Goal: Transaction & Acquisition: Purchase product/service

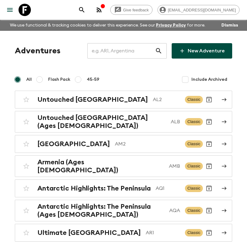
click at [111, 53] on input "text" at bounding box center [121, 50] width 68 height 17
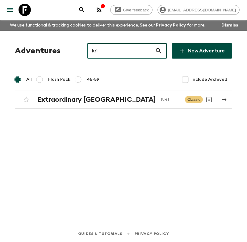
type input "kr1"
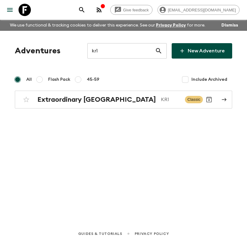
click at [73, 143] on div "Adventures kr1 ​ New Adventure All Flash Pack 45-59 Include Archived Extraordin…" at bounding box center [123, 119] width 247 height 177
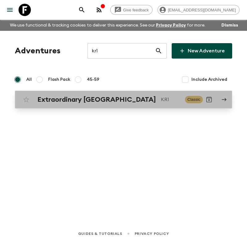
click at [118, 98] on h2 "Extraordinary [GEOGRAPHIC_DATA]" at bounding box center [96, 100] width 118 height 8
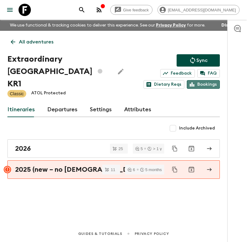
click at [207, 82] on link "Bookings" at bounding box center [203, 84] width 33 height 9
click at [29, 42] on p "All adventures" at bounding box center [36, 41] width 35 height 7
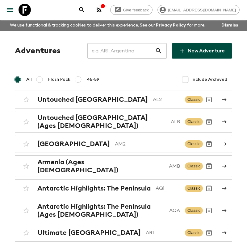
click at [126, 49] on input "text" at bounding box center [121, 50] width 68 height 17
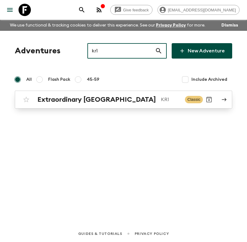
type input "kr1"
click at [123, 97] on div "Extraordinary [GEOGRAPHIC_DATA] KR1" at bounding box center [108, 100] width 142 height 8
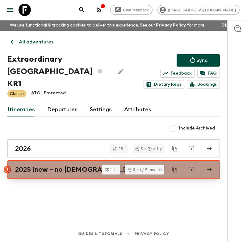
click at [66, 166] on h2 "2025 (new – no [DEMOGRAPHIC_DATA] stay)" at bounding box center [88, 170] width 146 height 8
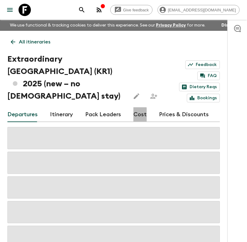
click at [133, 107] on link "Cost" at bounding box center [139, 114] width 13 height 15
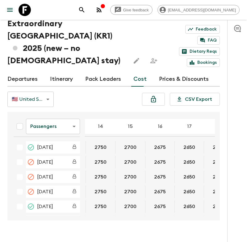
scroll to position [0, 307]
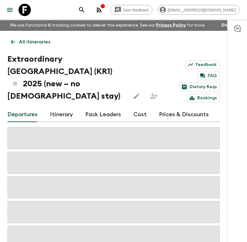
scroll to position [14, 0]
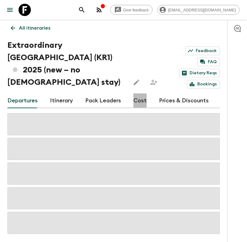
click at [136, 93] on link "Cost" at bounding box center [139, 100] width 13 height 15
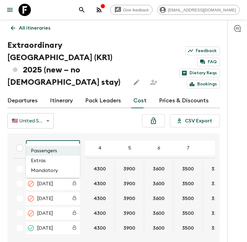
click at [62, 141] on body "Give feedback [EMAIL_ADDRESS][DOMAIN_NAME] We use functional & tracking cookies…" at bounding box center [123, 131] width 247 height 290
click at [74, 120] on div at bounding box center [123, 121] width 247 height 242
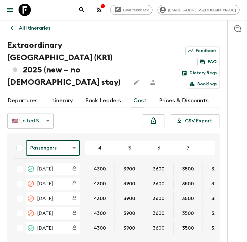
click at [17, 93] on link "Departures" at bounding box center [22, 100] width 30 height 15
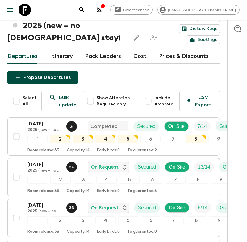
scroll to position [66, 0]
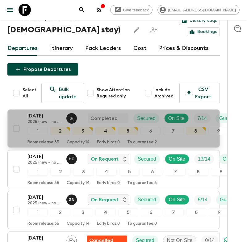
click at [92, 138] on div "Room release: 35 Capacity: 14 Early birds: 0 To guarantee: 2" at bounding box center [150, 141] width 246 height 7
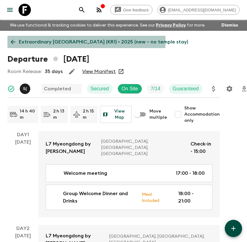
click at [14, 42] on icon at bounding box center [13, 42] width 5 height 5
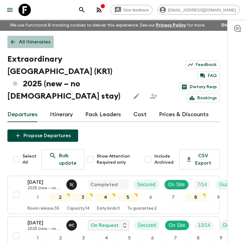
click at [15, 42] on icon at bounding box center [13, 42] width 7 height 7
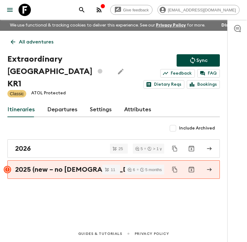
click at [56, 201] on div "All adventures Extraordinary [GEOGRAPHIC_DATA] KR1 Sync Feedback FAQ Dietary Re…" at bounding box center [113, 119] width 227 height 177
click at [14, 41] on icon at bounding box center [13, 42] width 7 height 7
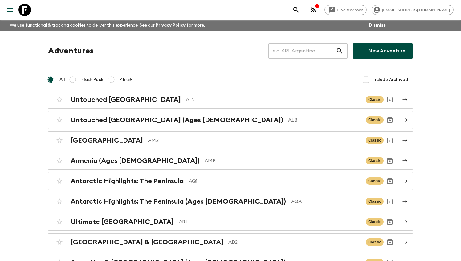
click at [246, 44] on div "​" at bounding box center [308, 50] width 79 height 15
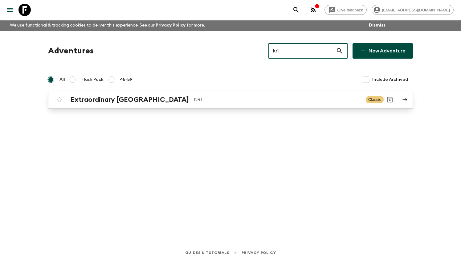
type input "kr1"
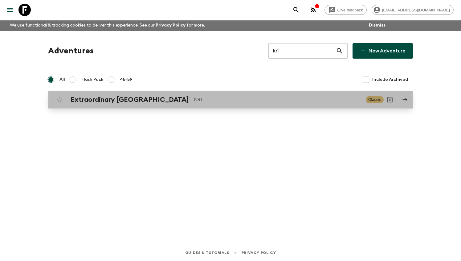
click at [246, 99] on p "KR1" at bounding box center [277, 99] width 167 height 7
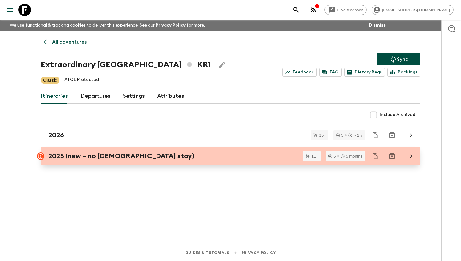
click at [221, 159] on div "2025 (new – no [DEMOGRAPHIC_DATA] stay)" at bounding box center [224, 156] width 353 height 8
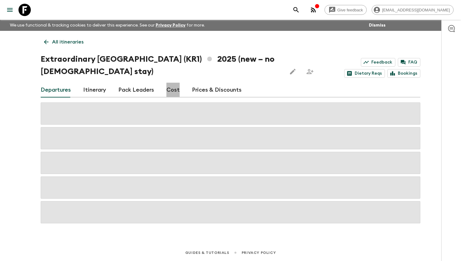
click at [174, 92] on link "Cost" at bounding box center [173, 90] width 13 height 15
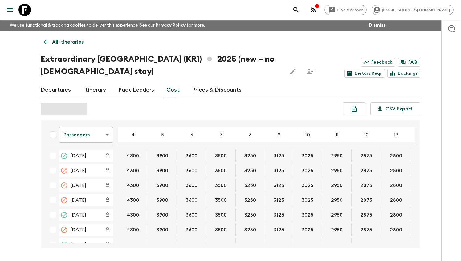
click at [94, 126] on body "Give feedback [EMAIL_ADDRESS][DOMAIN_NAME] We use functional & tracking cookies…" at bounding box center [230, 141] width 461 height 282
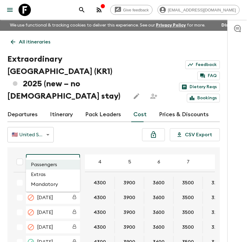
click at [96, 124] on div at bounding box center [123, 121] width 247 height 242
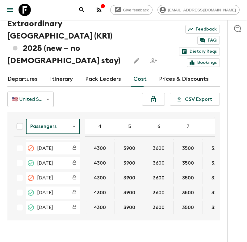
scroll to position [89, 0]
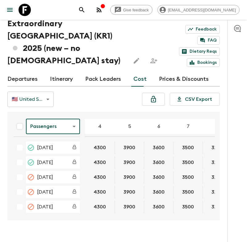
click at [65, 108] on body "Give feedback [EMAIL_ADDRESS][DOMAIN_NAME] We use functional & tracking cookies…" at bounding box center [123, 110] width 247 height 290
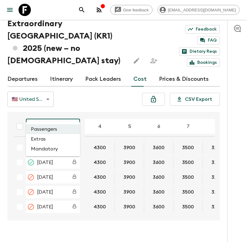
click at [53, 139] on li "Extras" at bounding box center [53, 139] width 54 height 10
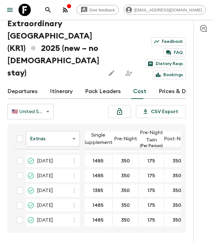
scroll to position [328, 1]
